Goal: Task Accomplishment & Management: Manage account settings

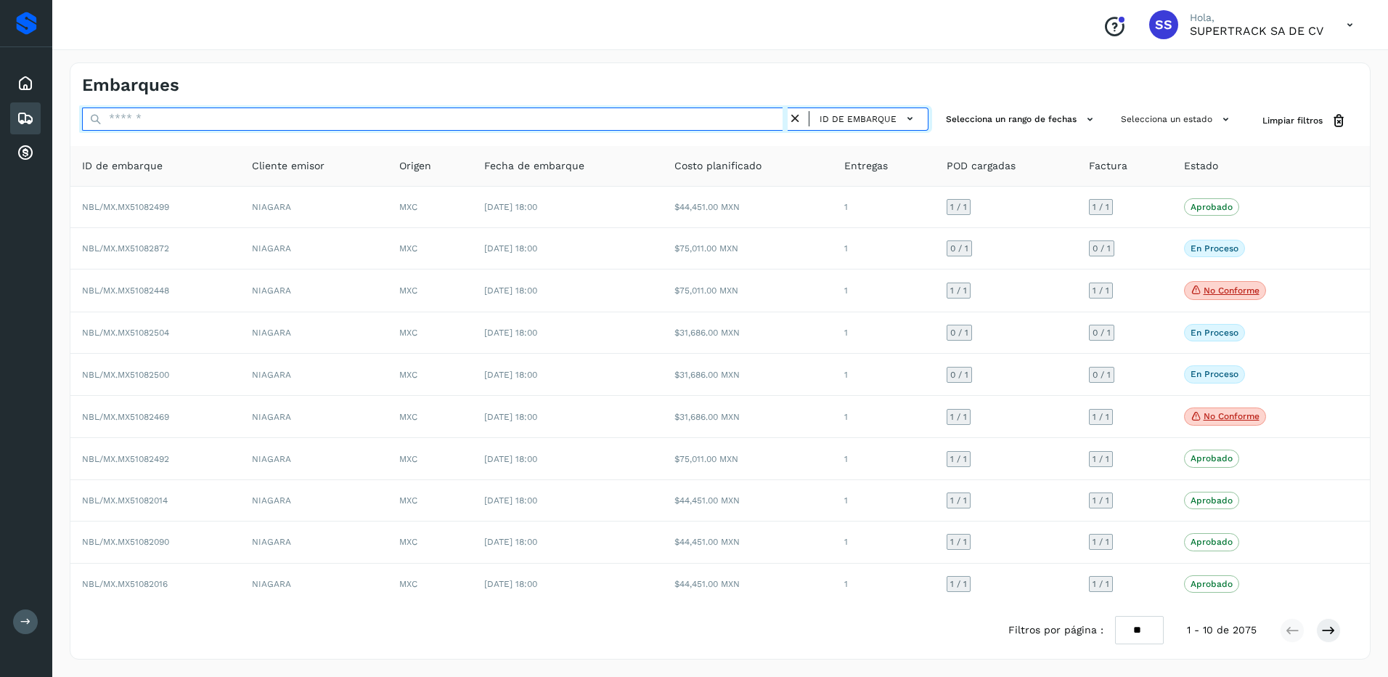
click at [240, 116] on input "text" at bounding box center [435, 118] width 706 height 23
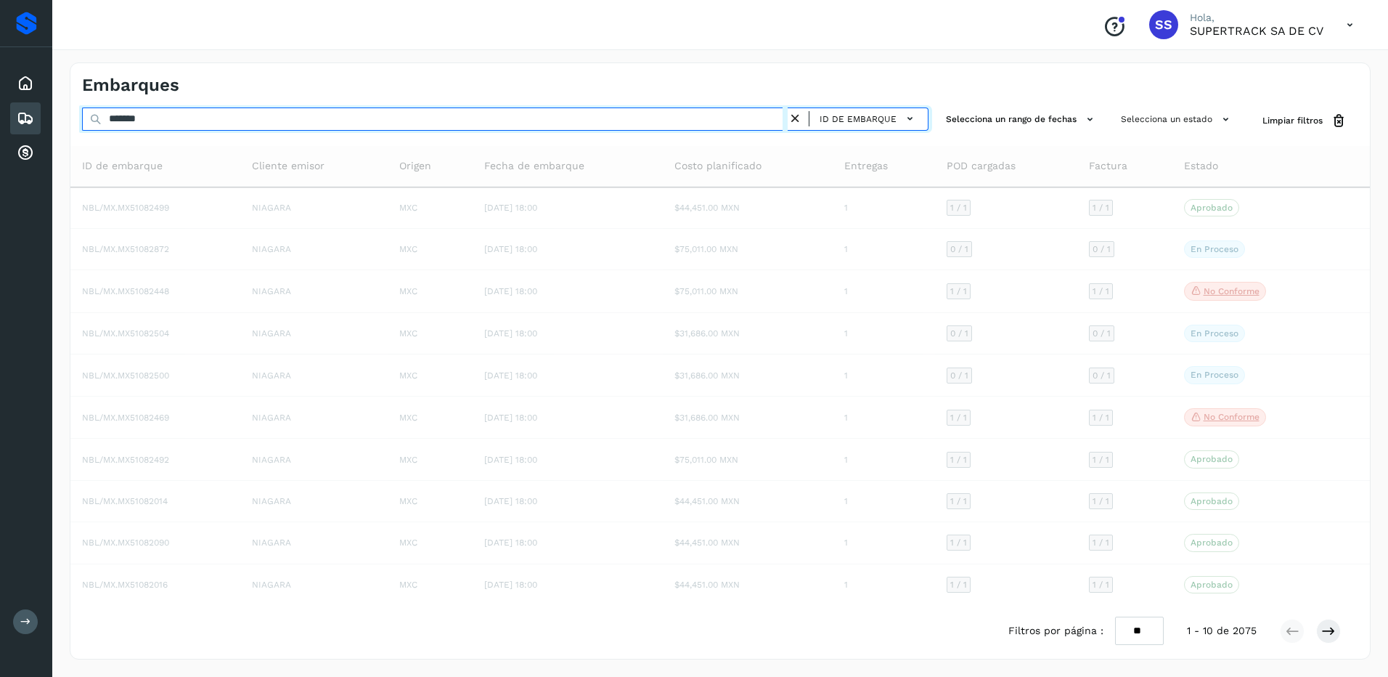
type input "********"
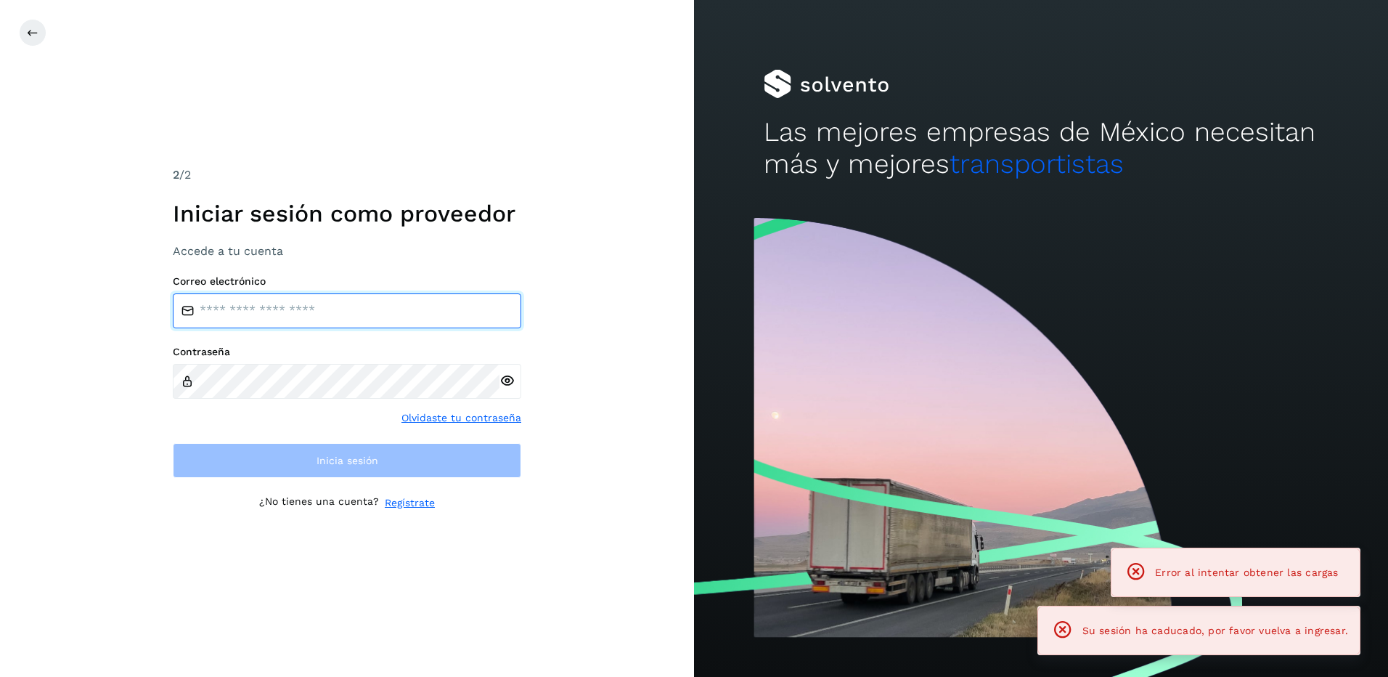
type input "**********"
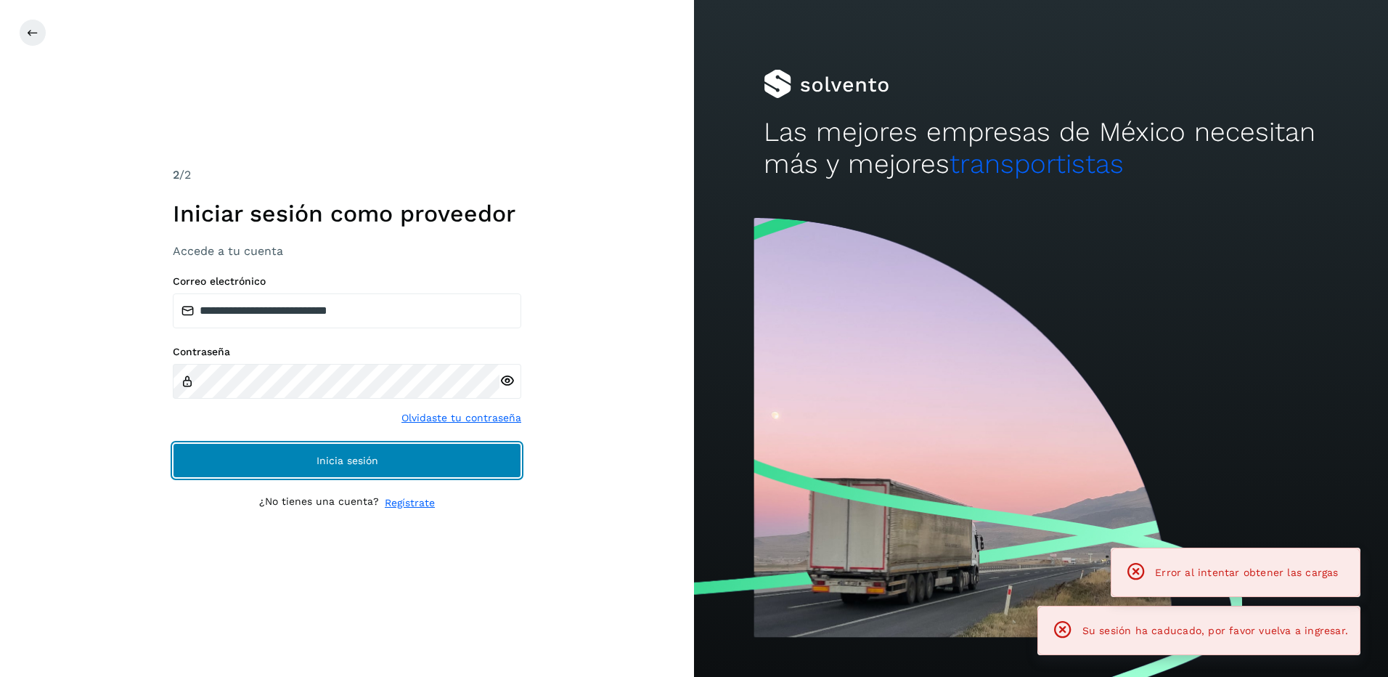
click at [400, 475] on button "Inicia sesión" at bounding box center [347, 460] width 348 height 35
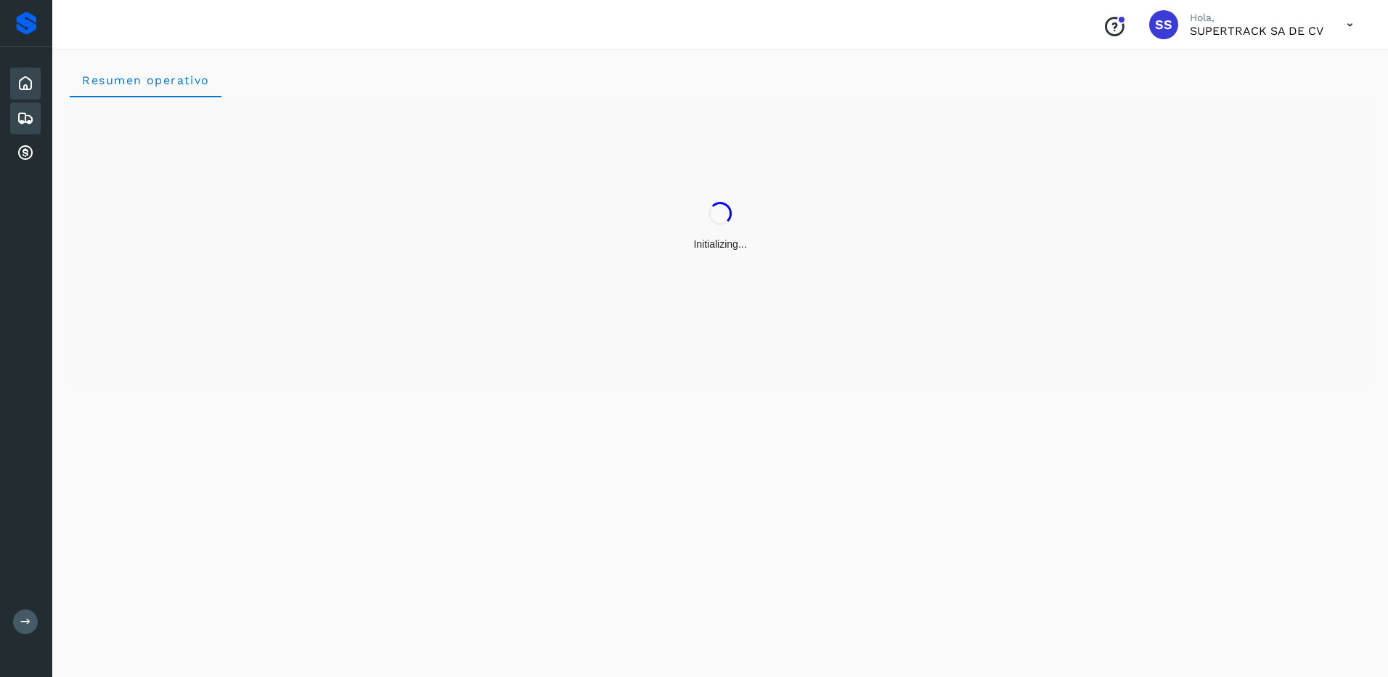
click at [40, 117] on div "Embarques" at bounding box center [25, 118] width 30 height 32
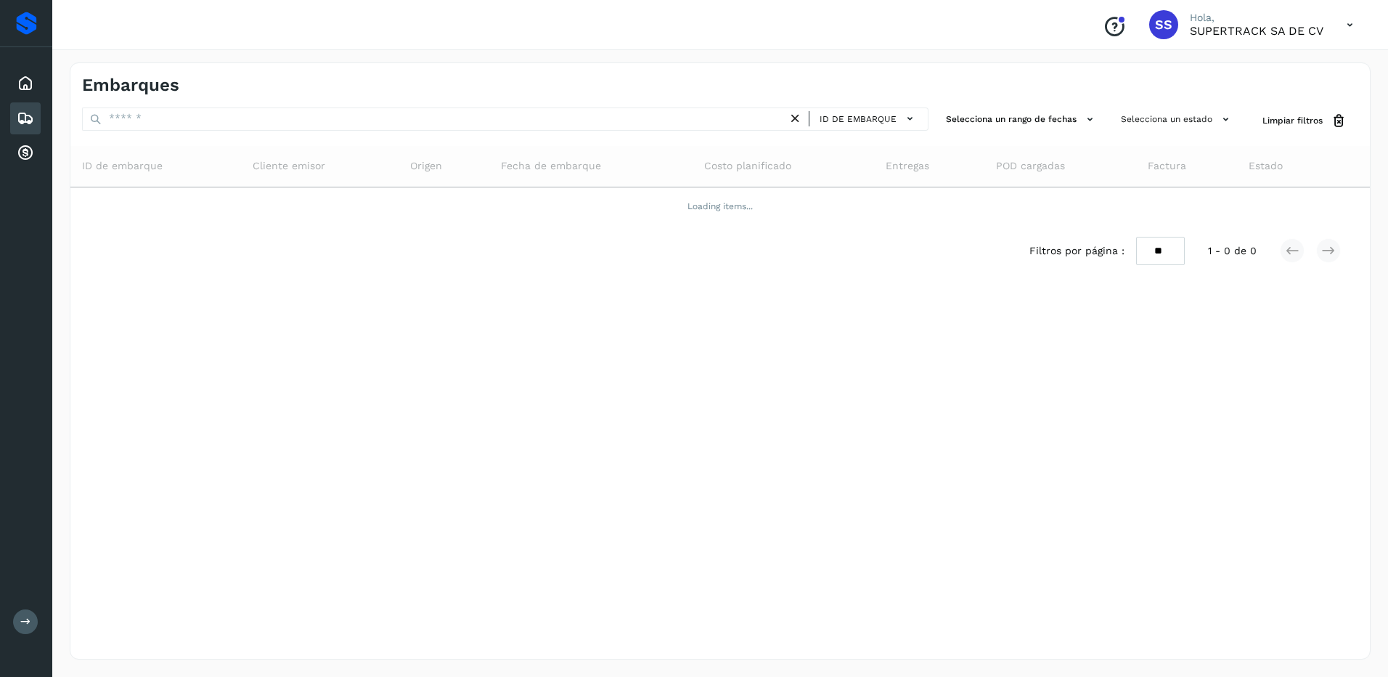
click at [25, 123] on icon at bounding box center [25, 118] width 17 height 17
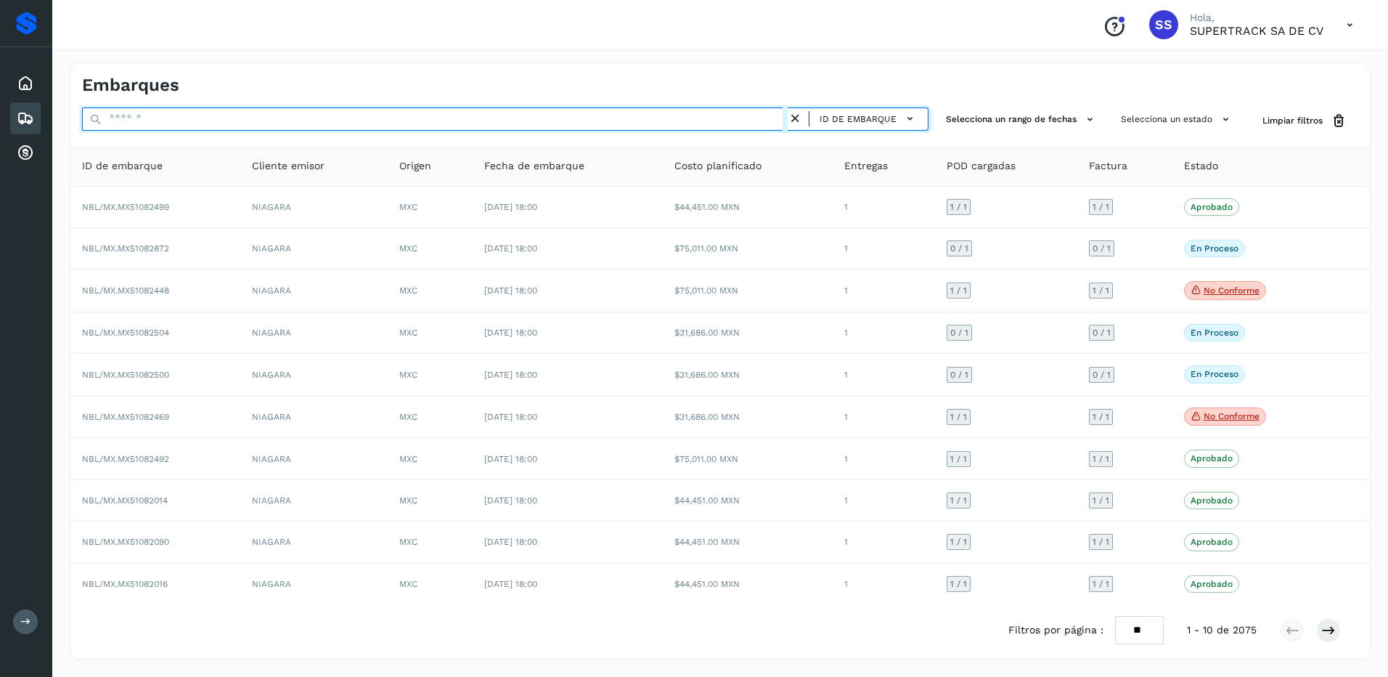
click at [135, 117] on input "text" at bounding box center [435, 118] width 706 height 23
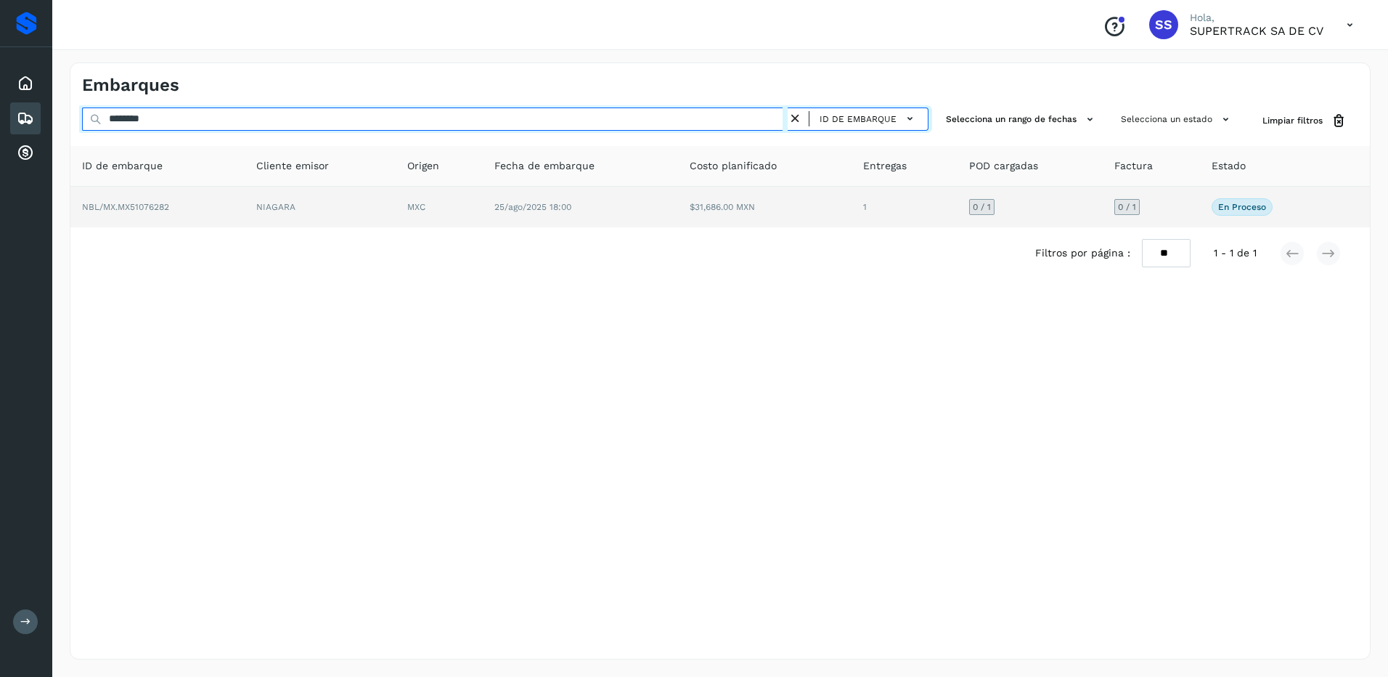
type input "********"
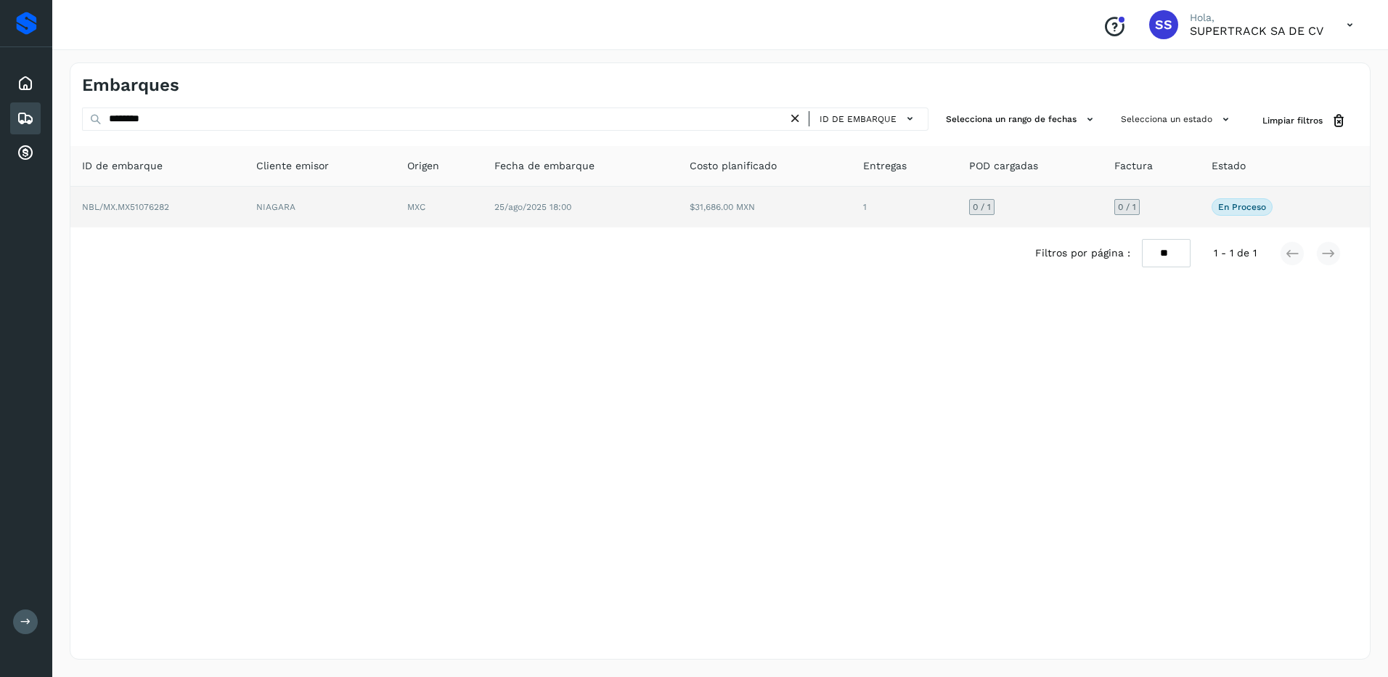
click at [978, 205] on span "0 / 1" at bounding box center [982, 207] width 18 height 9
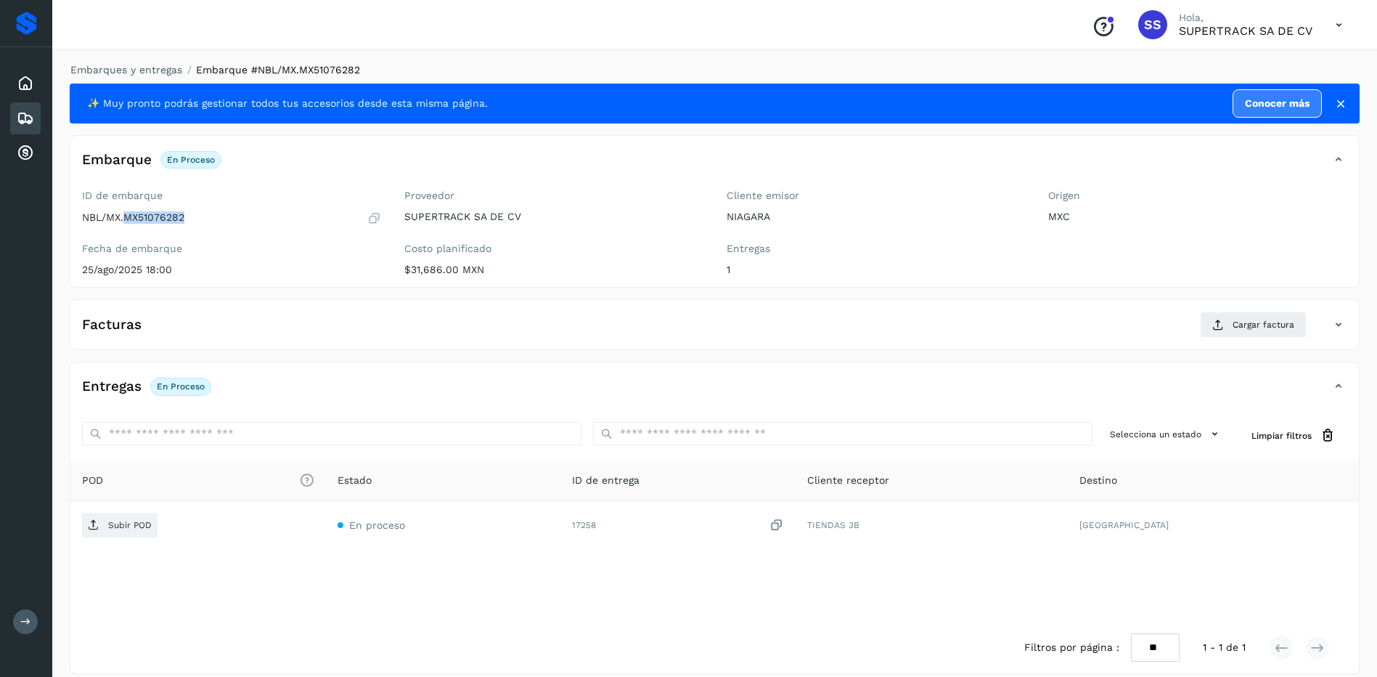
drag, startPoint x: 188, startPoint y: 215, endPoint x: 126, endPoint y: 223, distance: 62.9
click at [126, 223] on div "NBL/MX.MX51076282" at bounding box center [231, 218] width 299 height 15
drag, startPoint x: 126, startPoint y: 223, endPoint x: 139, endPoint y: 220, distance: 13.4
copy p "MX51076282"
click at [1242, 327] on span "Cargar factura" at bounding box center [1264, 324] width 62 height 13
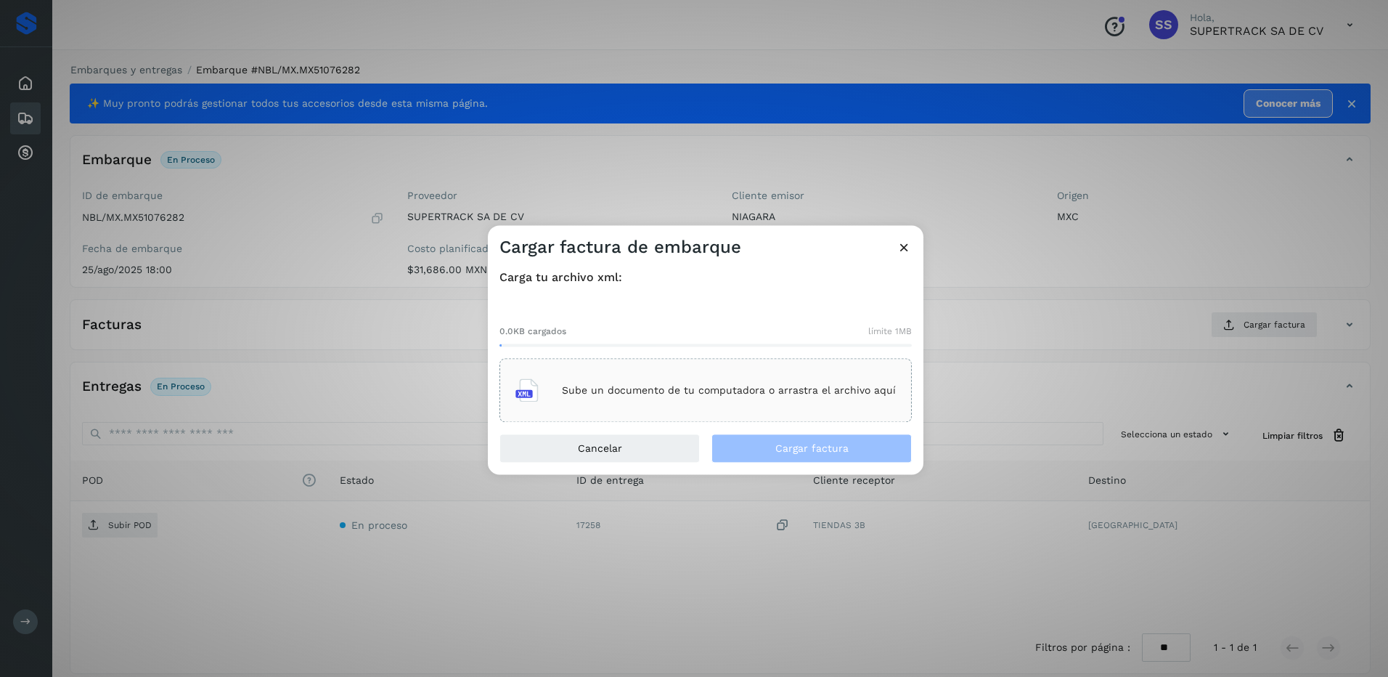
click at [677, 399] on div "Sube un documento de tu computadora o arrastra el archivo aquí" at bounding box center [705, 390] width 380 height 39
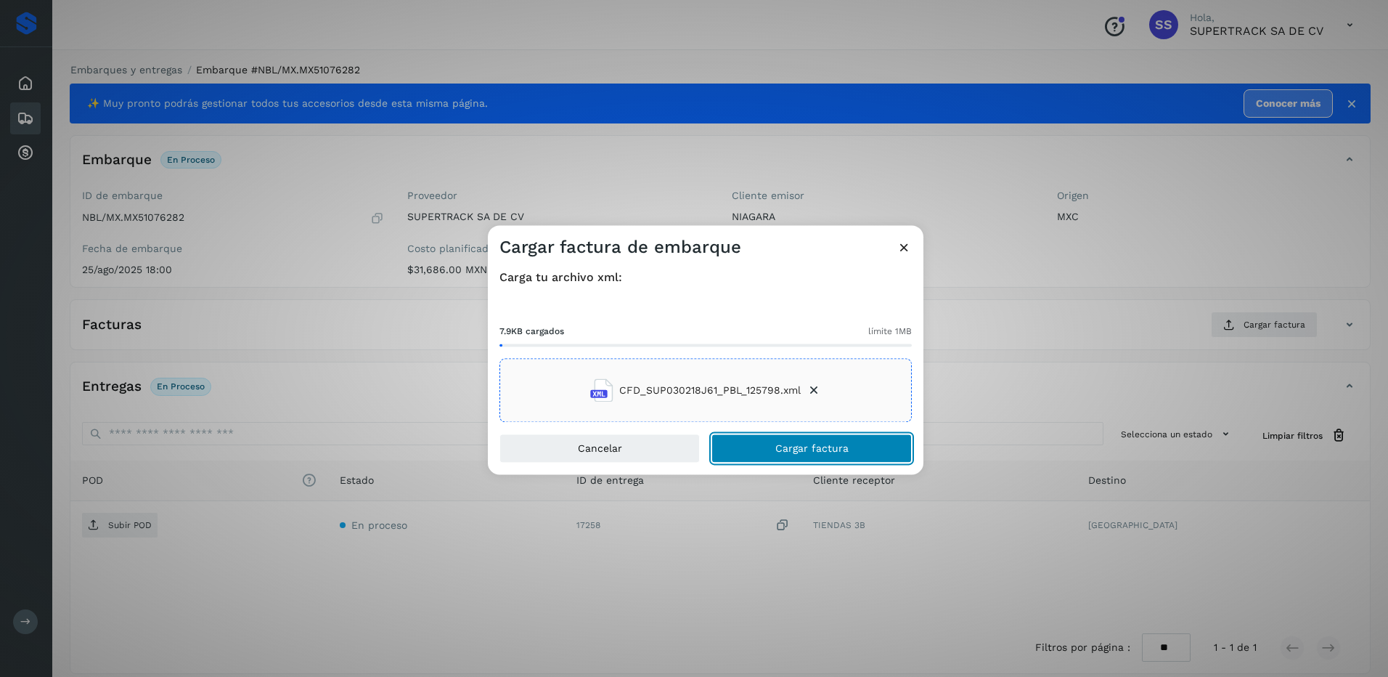
click at [837, 454] on span "Cargar factura" at bounding box center [811, 449] width 73 height 10
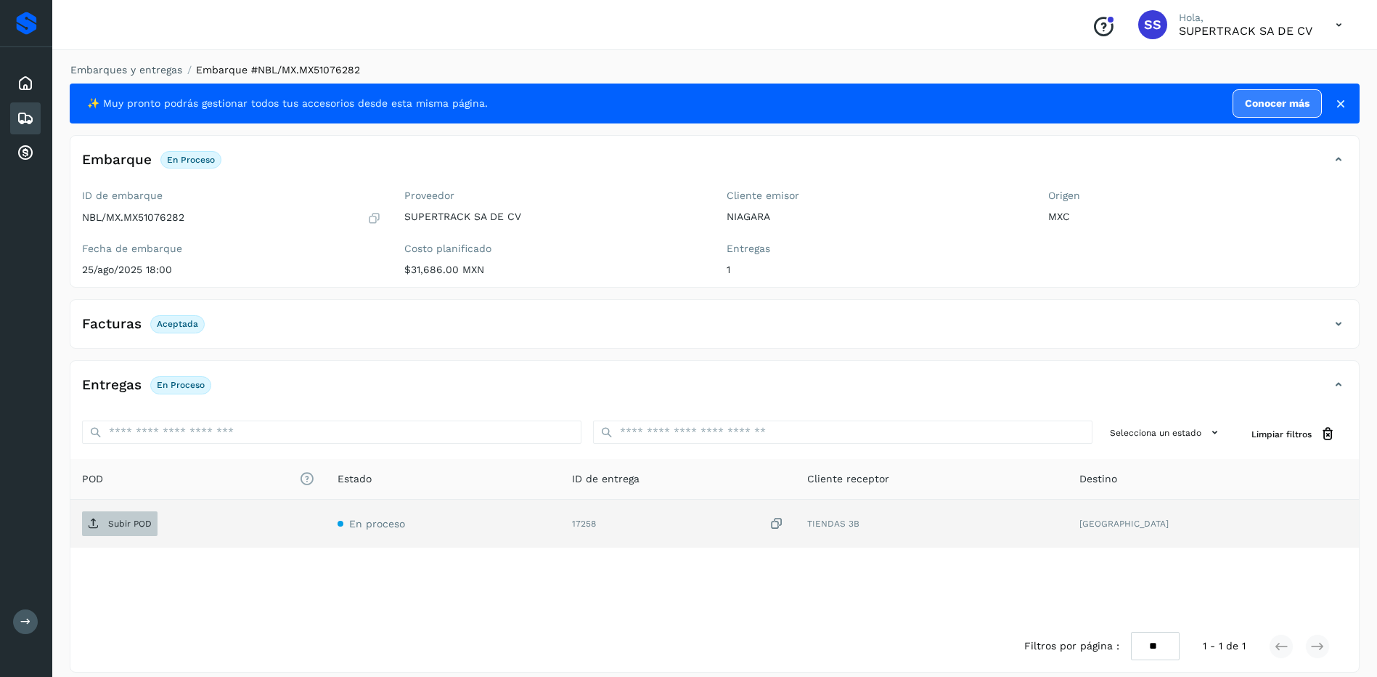
click at [131, 513] on span "Subir POD" at bounding box center [119, 523] width 75 height 23
drag, startPoint x: 201, startPoint y: 213, endPoint x: 130, endPoint y: 220, distance: 71.4
click at [130, 220] on div "NBL/MX.MX51076282" at bounding box center [231, 218] width 299 height 15
drag, startPoint x: 130, startPoint y: 220, endPoint x: 184, endPoint y: 217, distance: 53.8
click at [175, 219] on p "NBL/MX.MX51076282" at bounding box center [133, 217] width 102 height 12
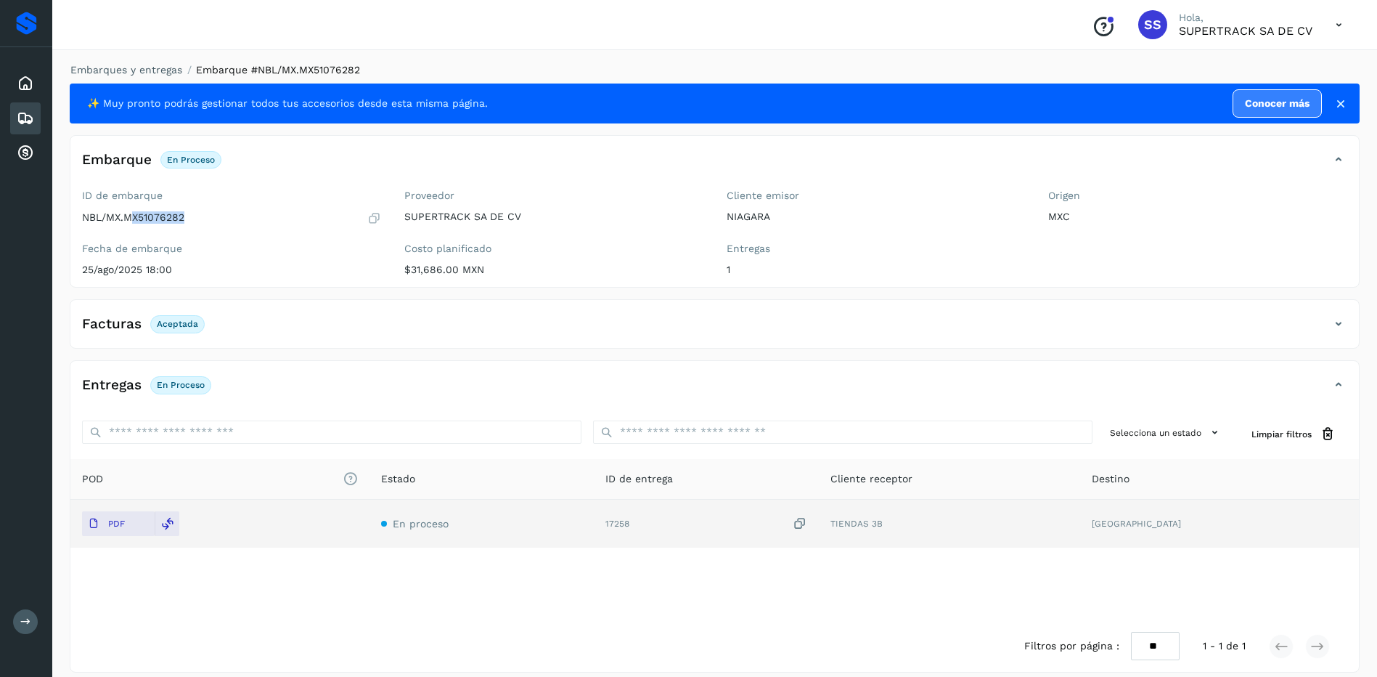
click at [156, 226] on div "ID de embarque NBL/MX.MX51076282 Fecha de embarque [DATE] 18:00" at bounding box center [231, 235] width 322 height 103
drag, startPoint x: 172, startPoint y: 231, endPoint x: 184, endPoint y: 233, distance: 12.5
click at [174, 232] on div "ID de embarque NBL/MX.MX51076282 Fecha de embarque [DATE] 18:00" at bounding box center [231, 235] width 322 height 103
click at [191, 221] on div "NBL/MX.MX51076282" at bounding box center [231, 218] width 299 height 15
drag, startPoint x: 185, startPoint y: 219, endPoint x: 123, endPoint y: 226, distance: 62.1
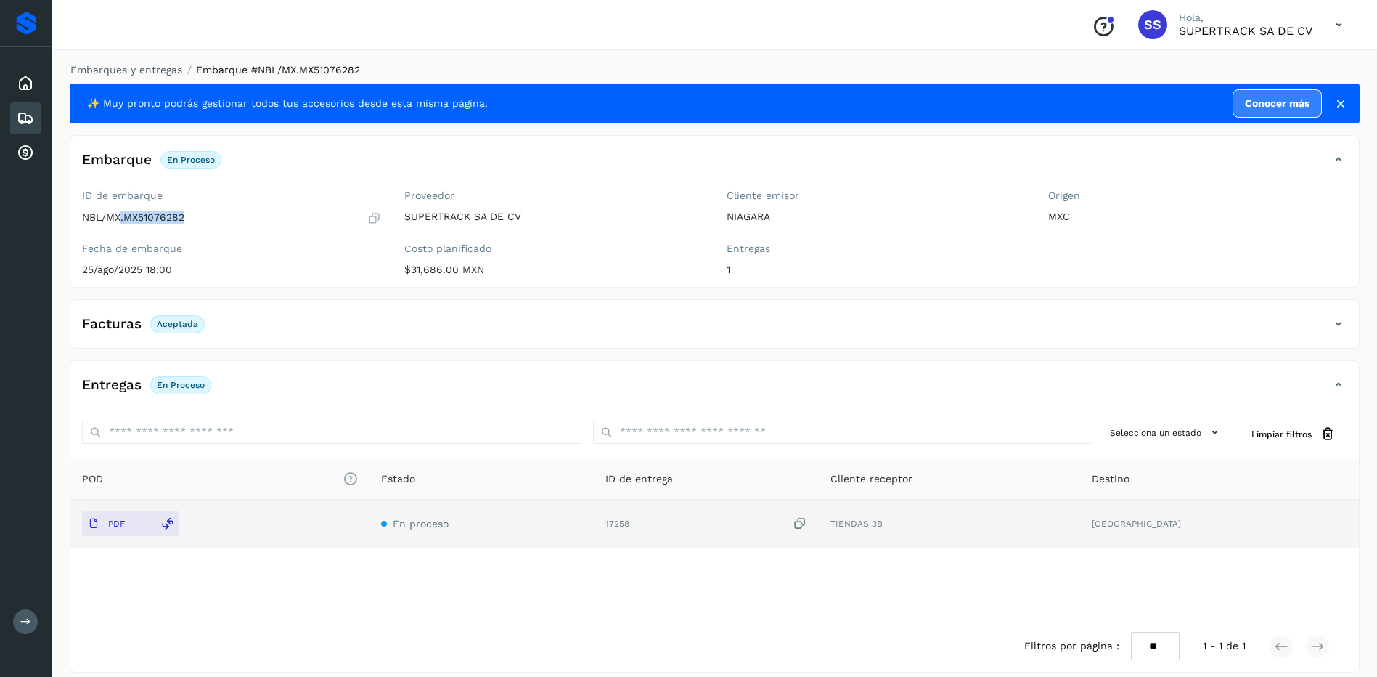
click at [123, 226] on div "ID de embarque NBL/MX.MX51076282 Fecha de embarque [DATE] 18:00" at bounding box center [231, 235] width 322 height 103
drag, startPoint x: 123, startPoint y: 226, endPoint x: 138, endPoint y: 220, distance: 15.6
copy p "MX51076282"
click at [136, 74] on link "Embarques y entregas" at bounding box center [126, 70] width 112 height 12
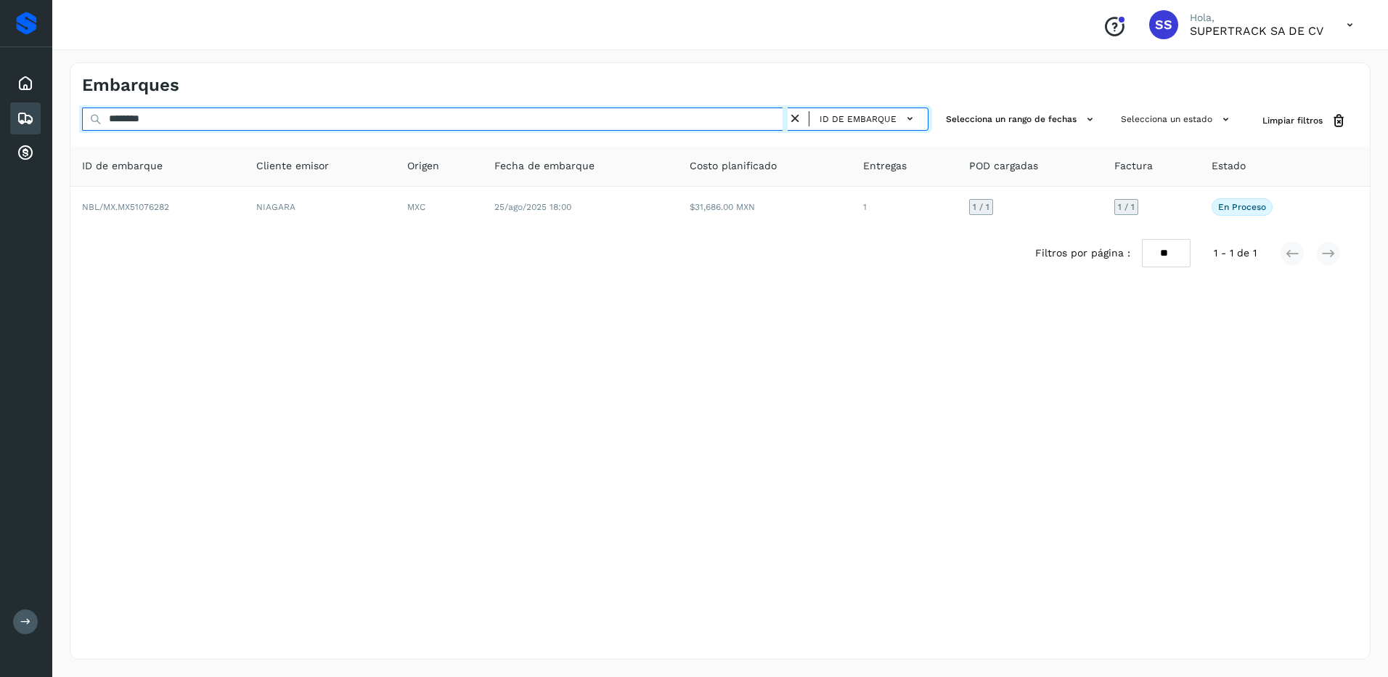
drag, startPoint x: 181, startPoint y: 115, endPoint x: 52, endPoint y: 108, distance: 130.1
click at [52, 108] on div "Proveedores Inicio Embarques Cuentas por cobrar Salir Conoce nuestros beneficio…" at bounding box center [694, 338] width 1388 height 677
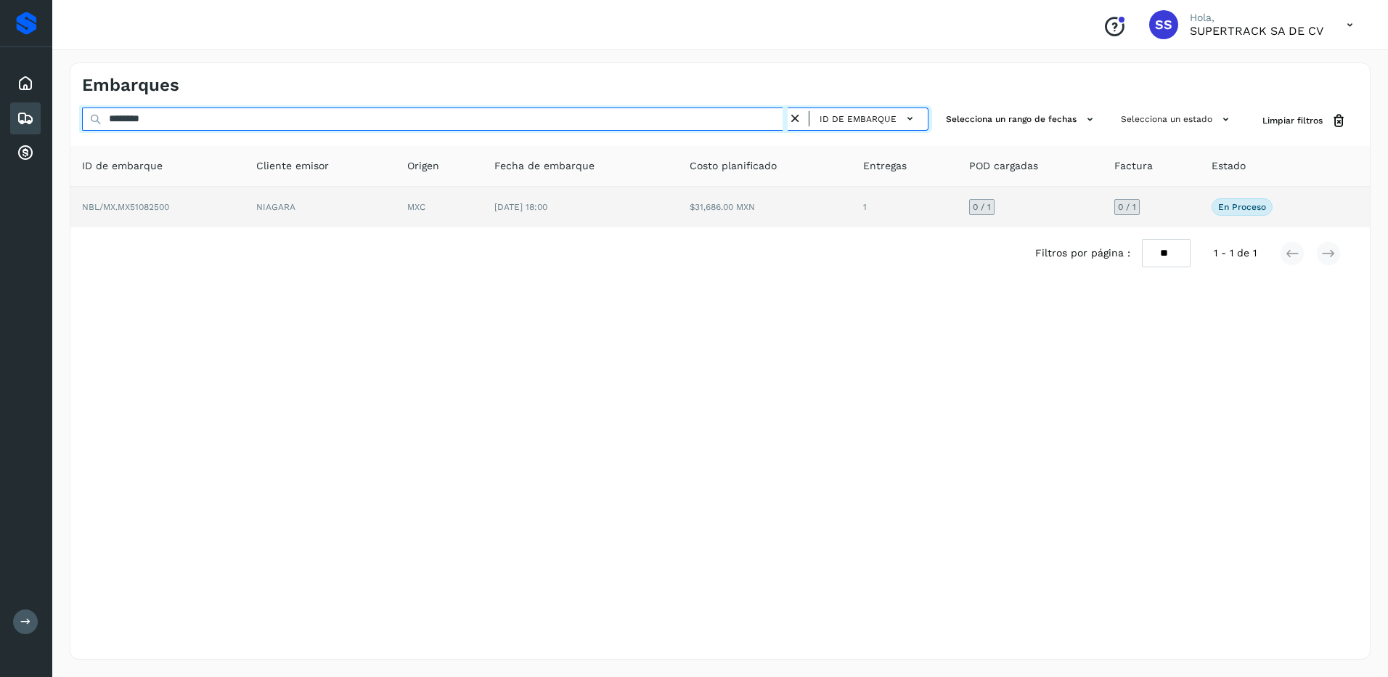
type input "********"
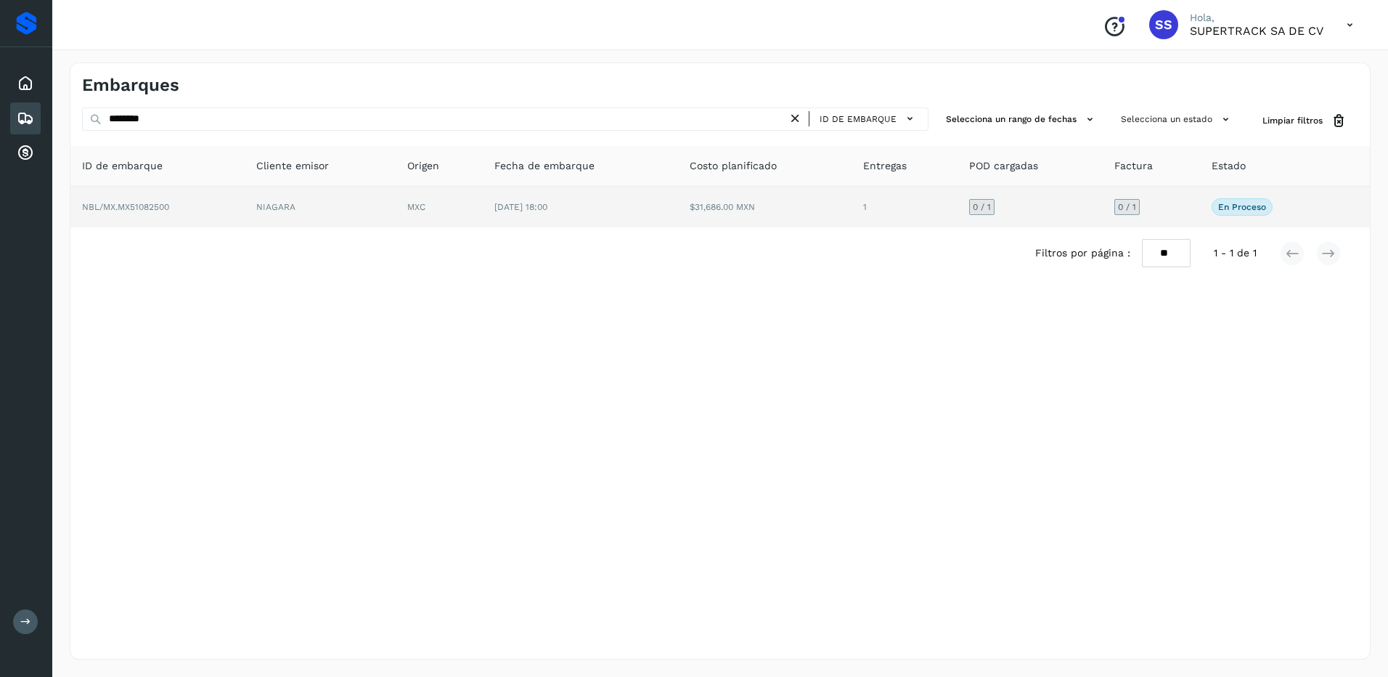
click at [945, 192] on td "1" at bounding box center [904, 207] width 105 height 41
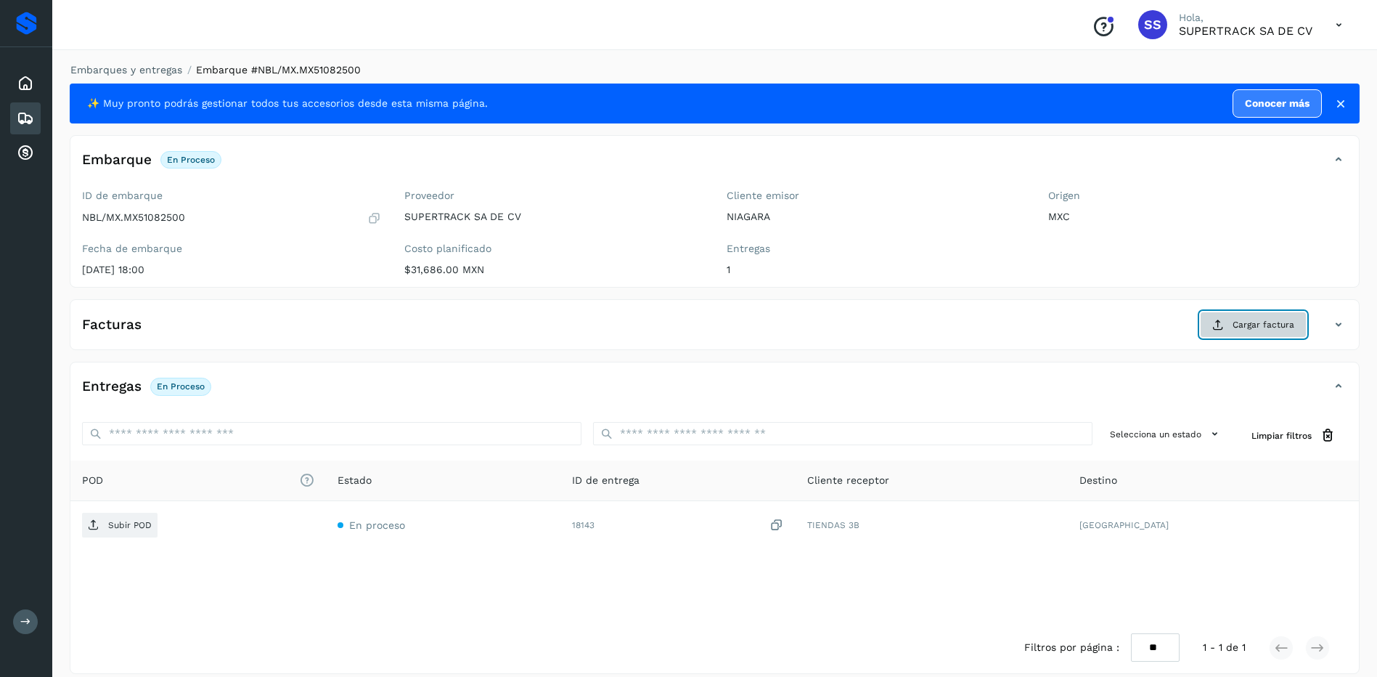
click at [1264, 329] on span "Cargar factura" at bounding box center [1264, 324] width 62 height 13
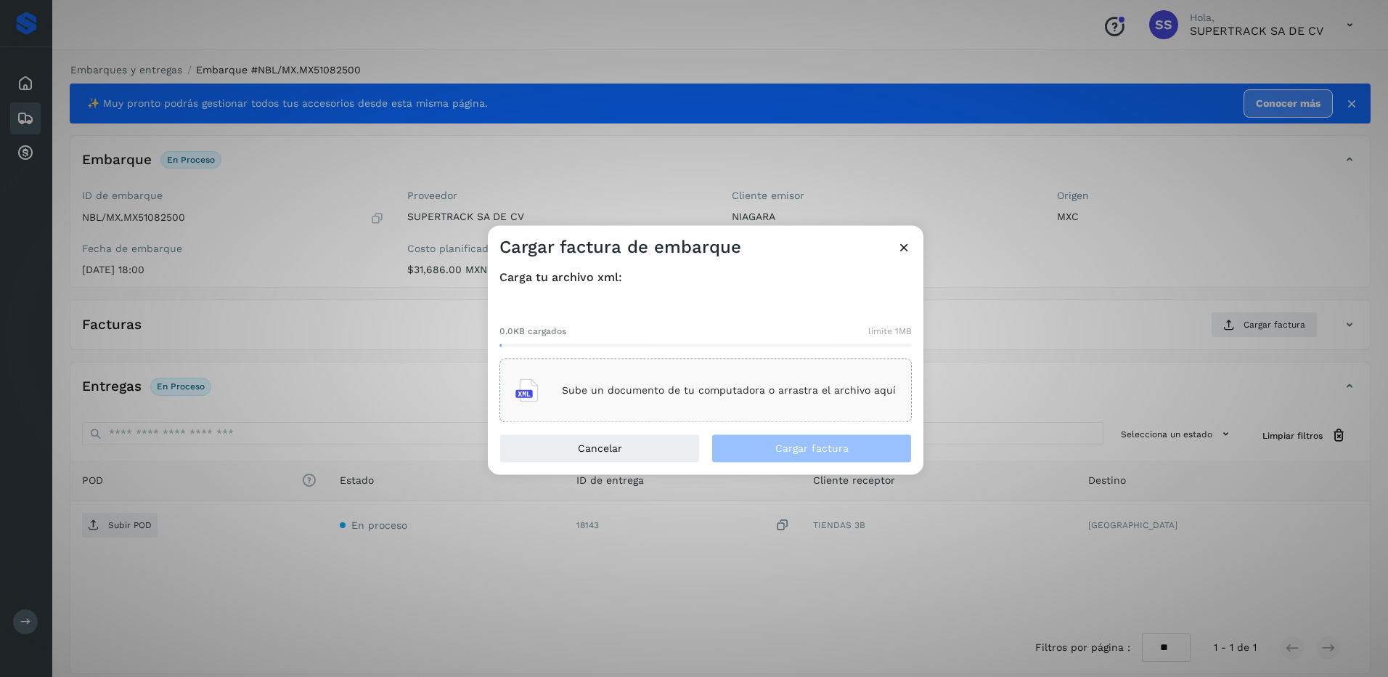
click at [820, 379] on div "Sube un documento de tu computadora o arrastra el archivo aquí" at bounding box center [705, 390] width 380 height 39
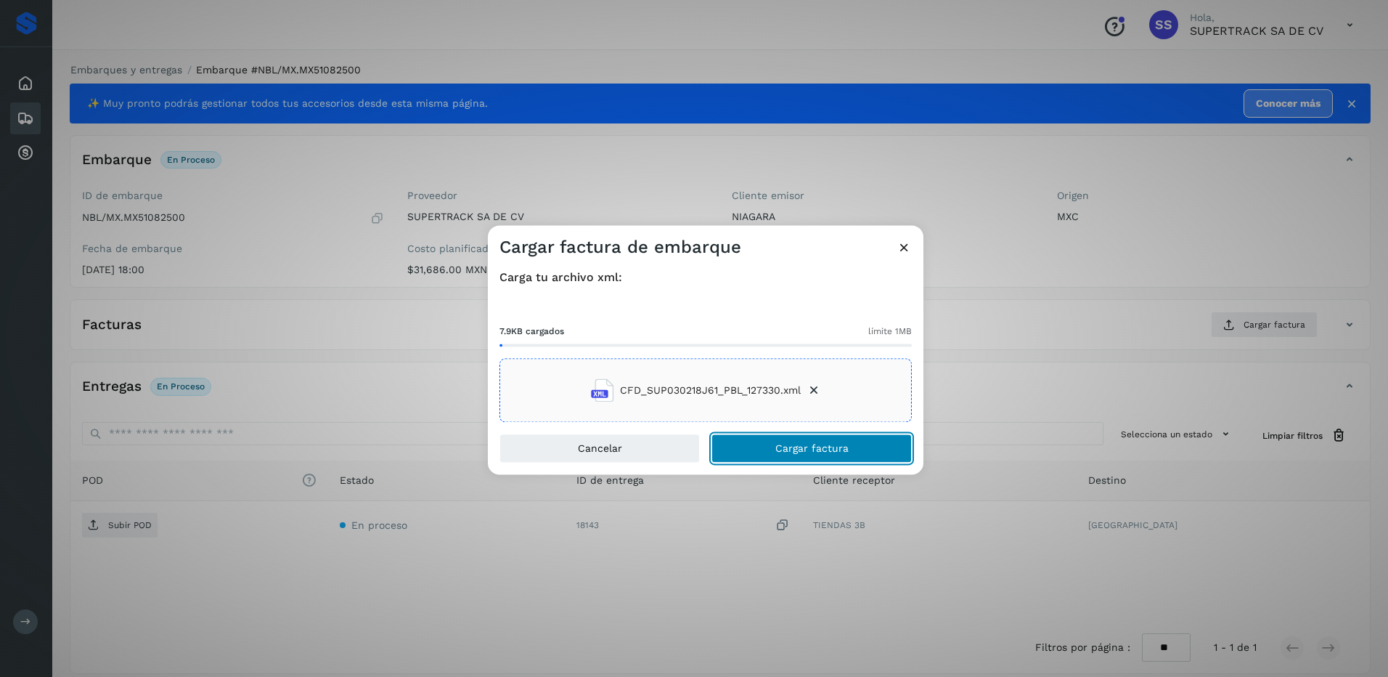
click at [820, 447] on span "Cargar factura" at bounding box center [811, 449] width 73 height 10
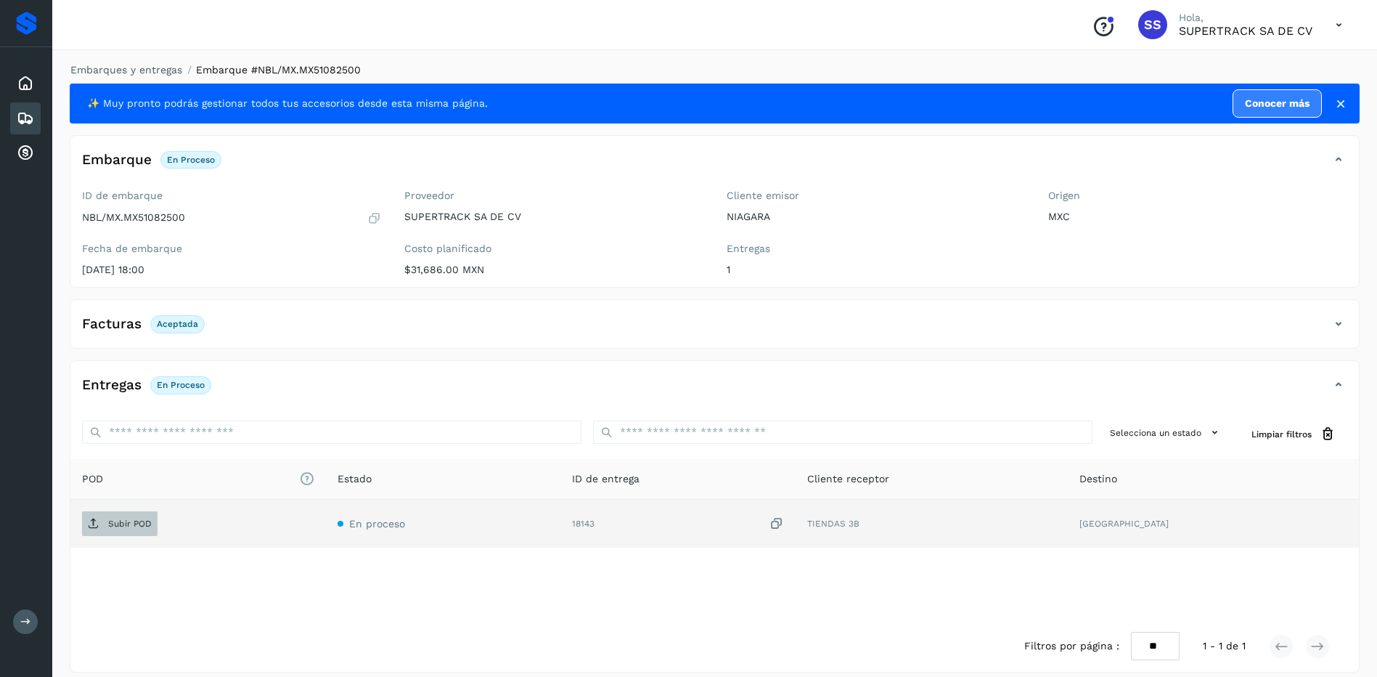
click at [138, 523] on p "Subir POD" at bounding box center [130, 523] width 44 height 10
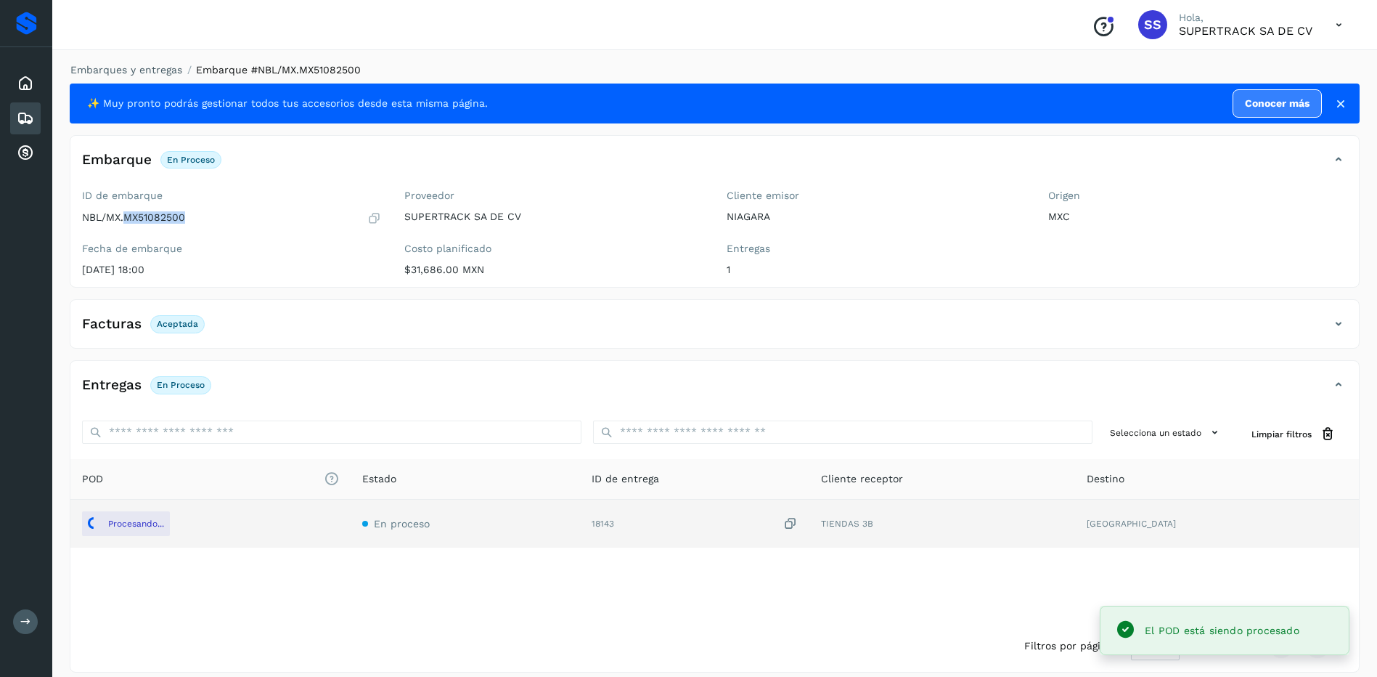
drag, startPoint x: 216, startPoint y: 219, endPoint x: 126, endPoint y: 221, distance: 90.0
click at [126, 221] on div "NBL/MX.MX51082500" at bounding box center [231, 218] width 299 height 15
drag, startPoint x: 126, startPoint y: 221, endPoint x: 150, endPoint y: 218, distance: 24.9
copy p "MX51082500"
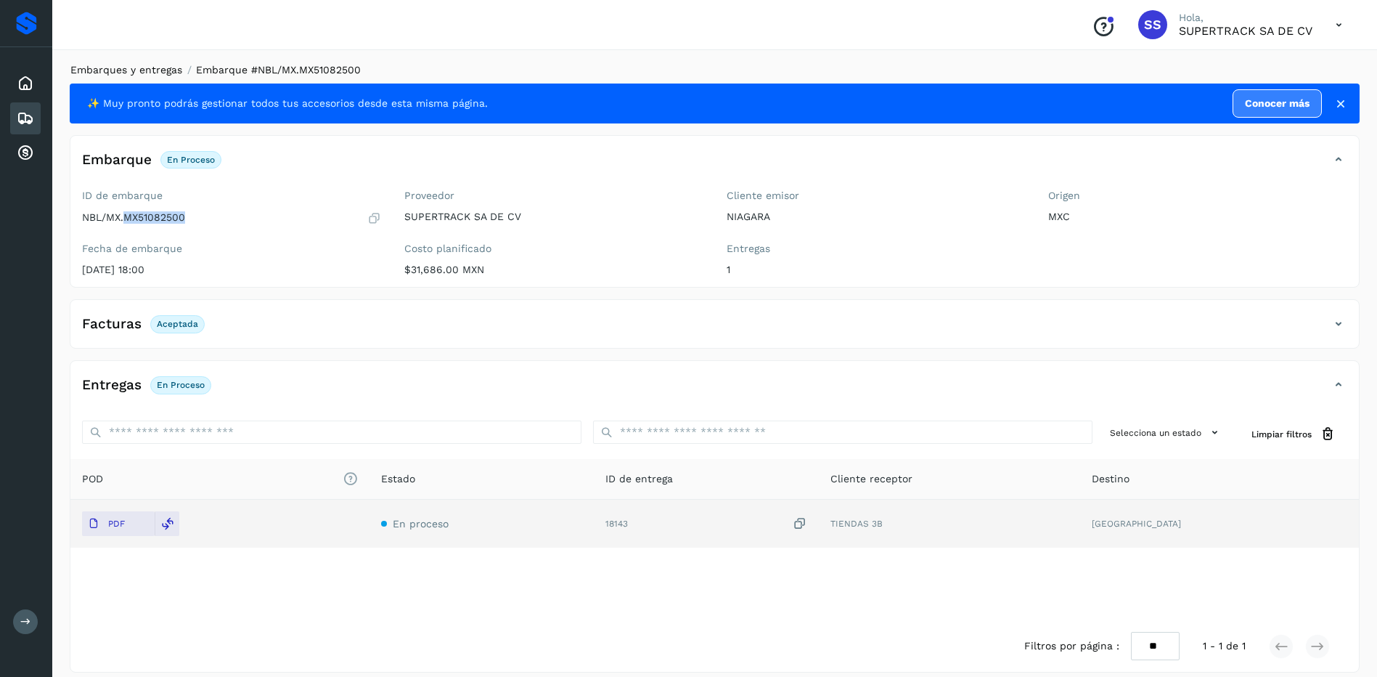
click at [160, 75] on link "Embarques y entregas" at bounding box center [126, 70] width 112 height 12
